Goal: Navigation & Orientation: Find specific page/section

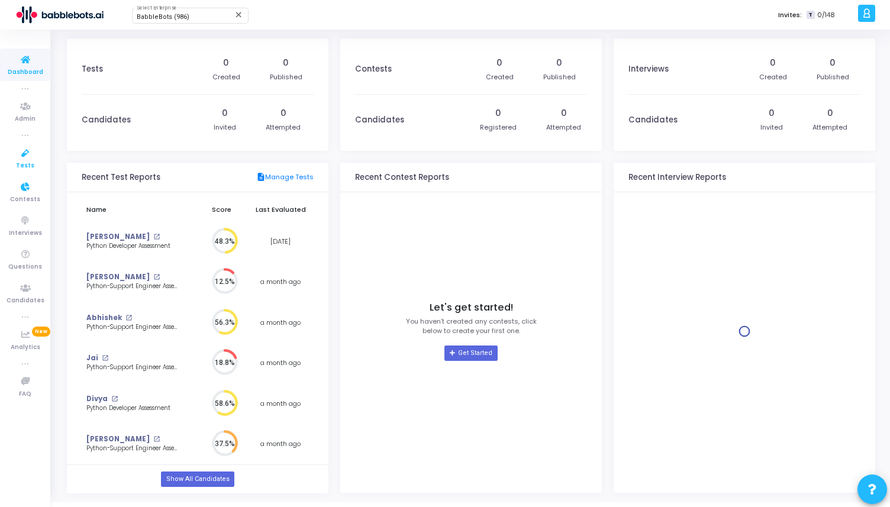
click at [30, 161] on span "Tests" at bounding box center [25, 166] width 18 height 10
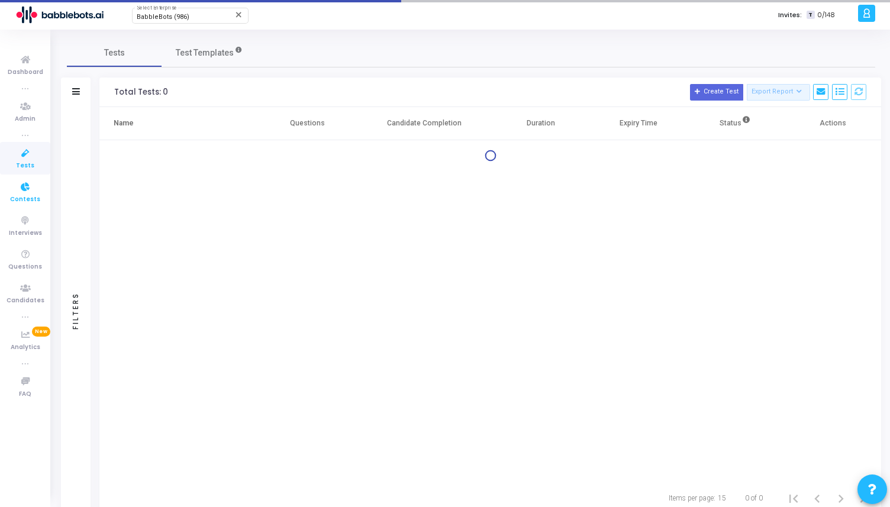
click at [29, 201] on span "Contests" at bounding box center [25, 200] width 30 height 10
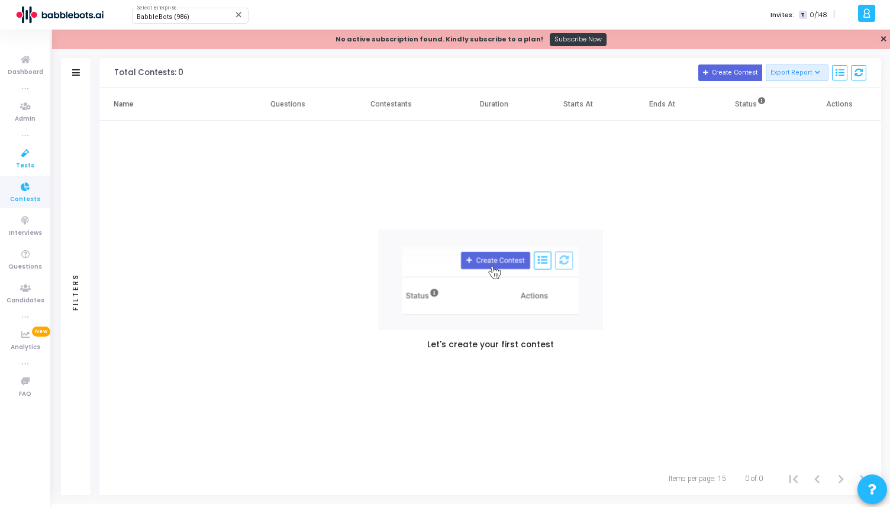
click at [28, 153] on icon at bounding box center [25, 153] width 25 height 15
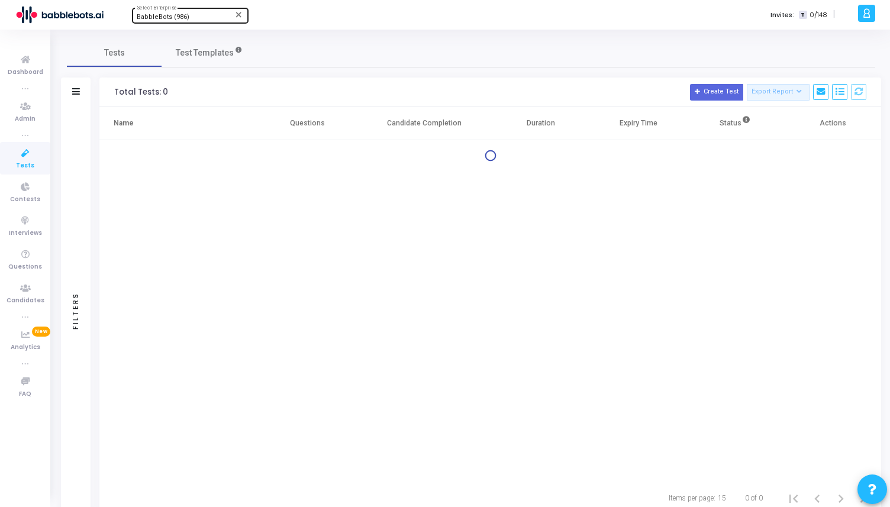
scroll to position [1, 0]
click at [24, 195] on span "Contests" at bounding box center [25, 200] width 30 height 10
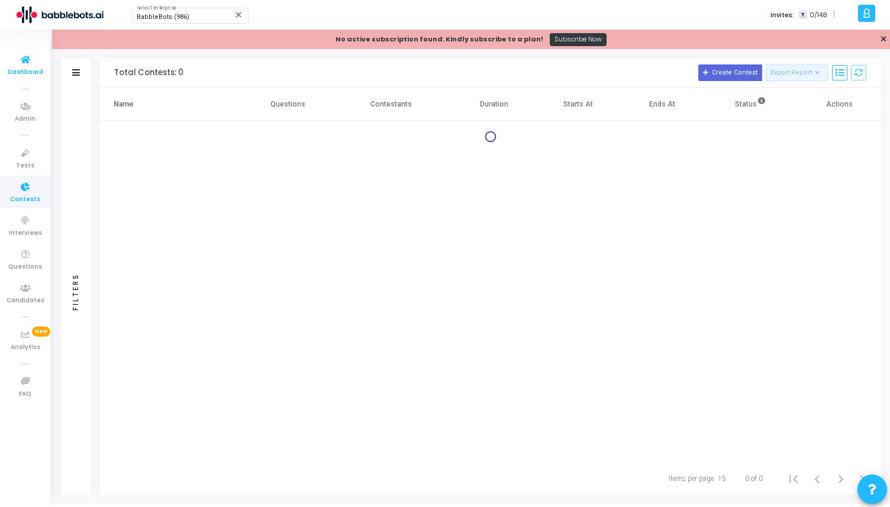
click at [30, 55] on icon at bounding box center [25, 60] width 25 height 15
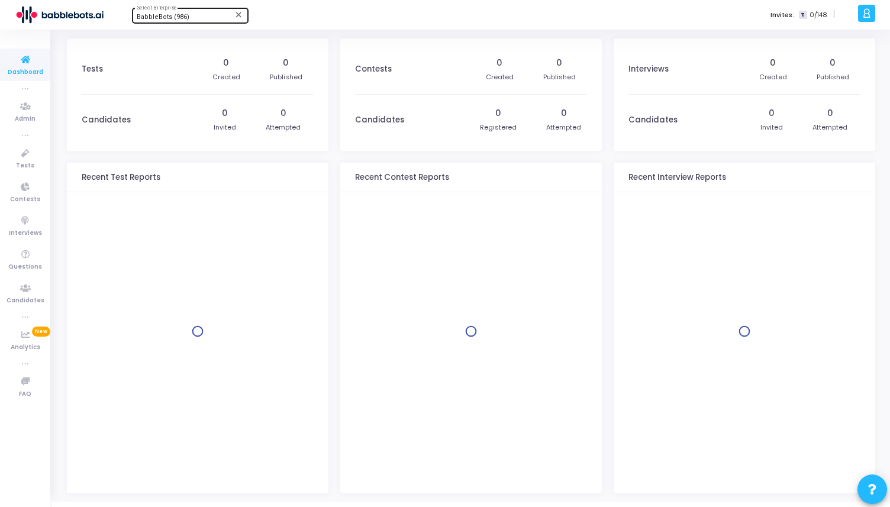
click at [161, 21] on div "BabbleBots (986)" at bounding box center [185, 17] width 96 height 7
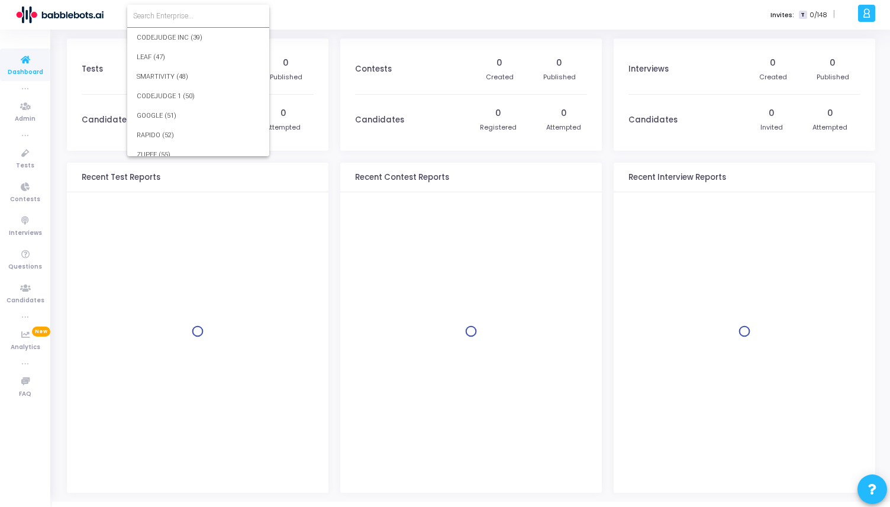
scroll to position [16979, 0]
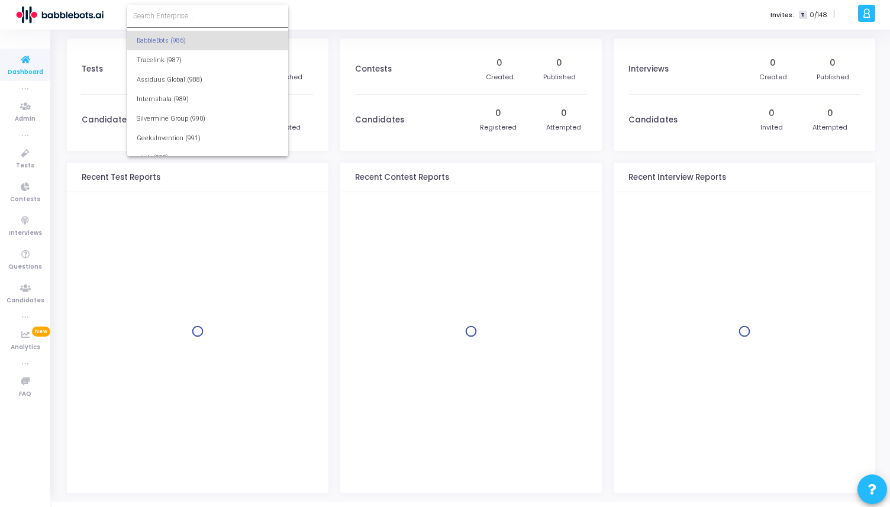
click at [158, 15] on input at bounding box center [207, 16] width 149 height 11
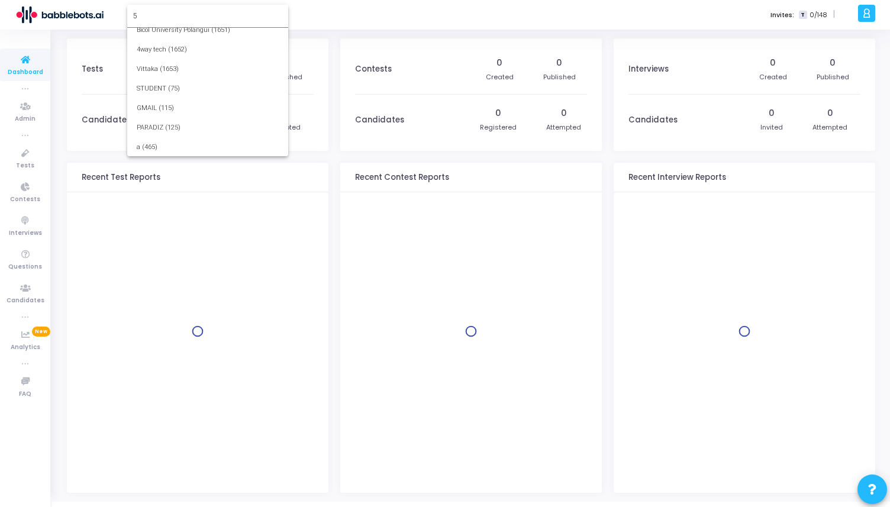
scroll to position [0, 0]
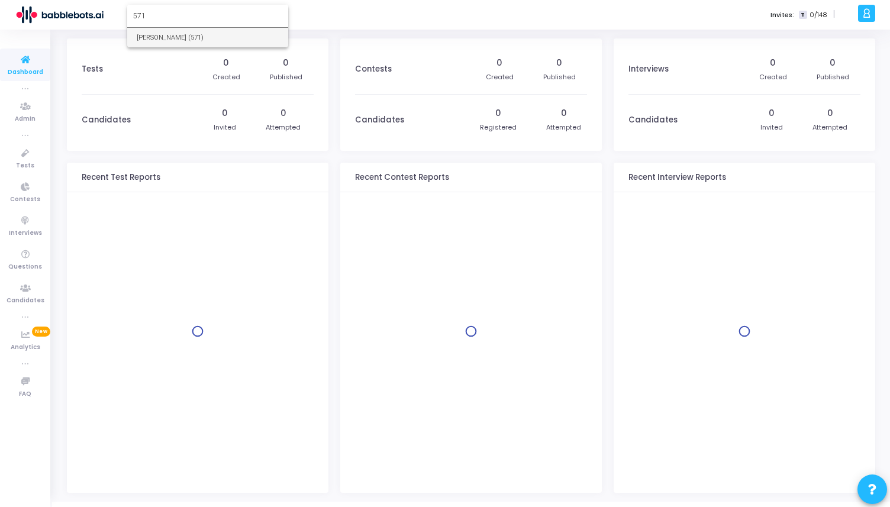
type input "571"
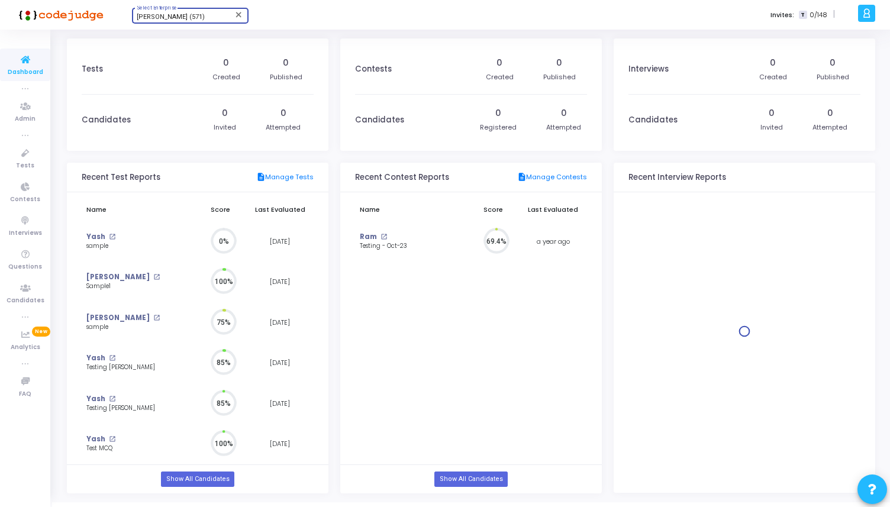
scroll to position [5, 5]
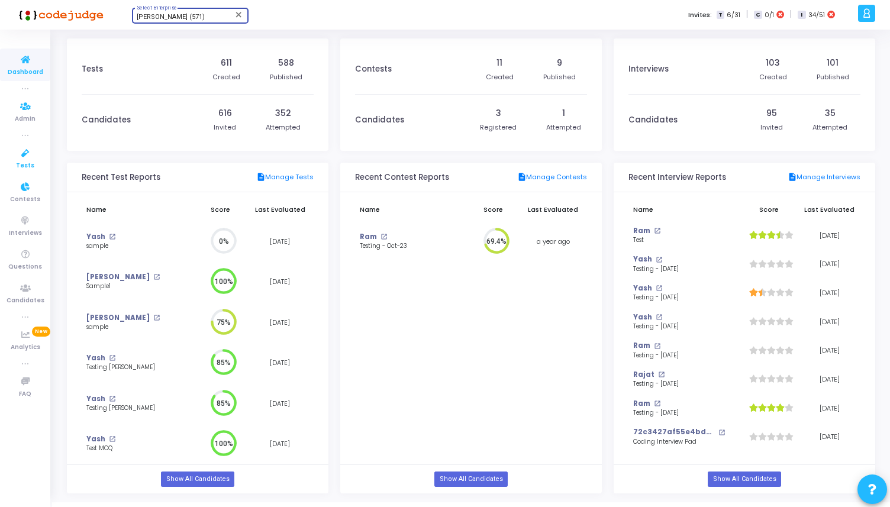
click at [23, 160] on icon at bounding box center [25, 153] width 25 height 15
